Goal: Entertainment & Leisure: Consume media (video, audio)

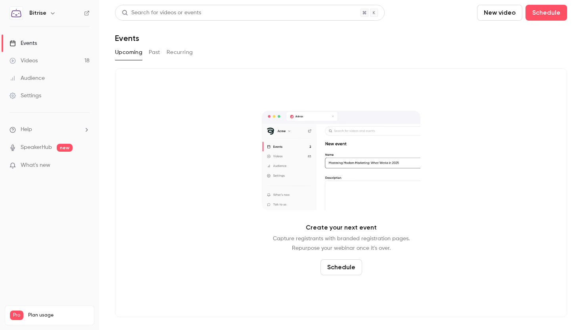
click at [33, 59] on div "Videos" at bounding box center [24, 61] width 28 height 8
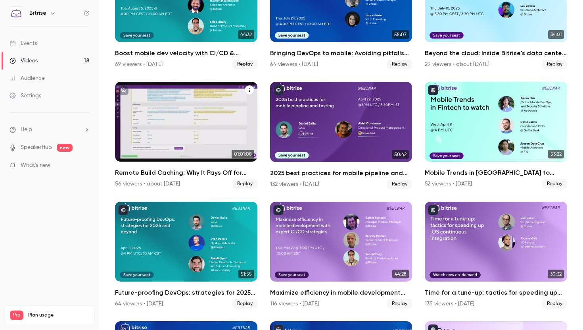
scroll to position [231, 0]
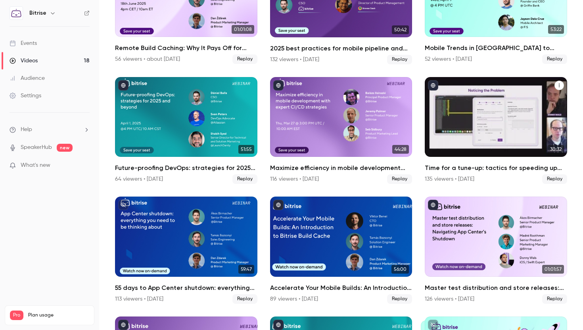
click at [479, 115] on div "Time for a tune-up: tactics for speeding up iOS continuous integration" at bounding box center [496, 117] width 142 height 80
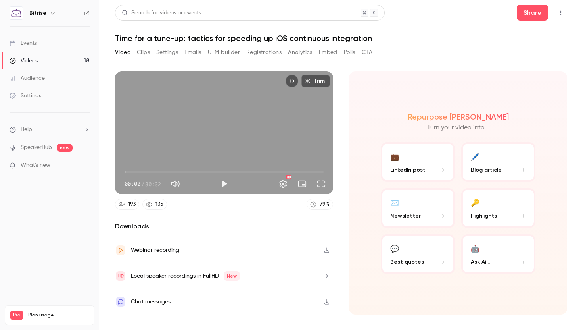
click at [269, 46] on button "Registrations" at bounding box center [263, 52] width 35 height 13
